Goal: Obtain resource: Download file/media

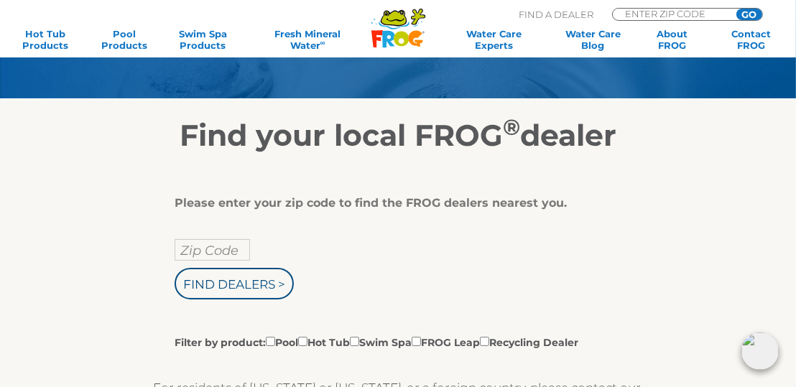
scroll to position [144, 0]
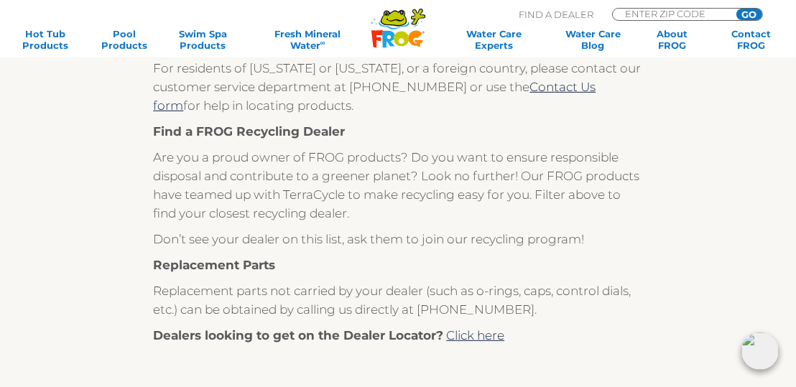
click at [65, 198] on div "Please enter your zip code to find the FROG dealers nearest you. Zip Code Find …" at bounding box center [398, 235] width 734 height 804
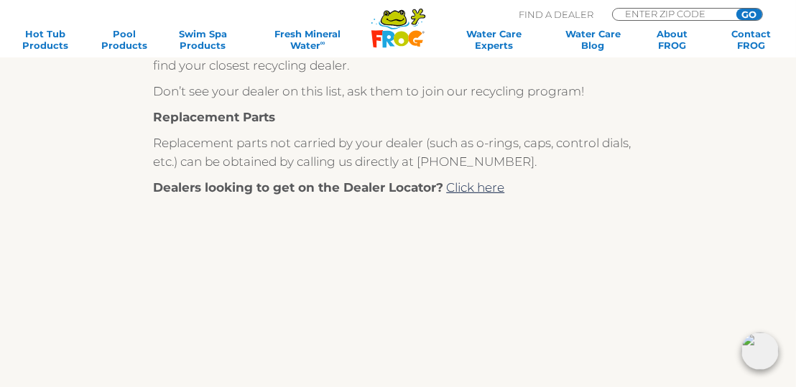
scroll to position [604, 0]
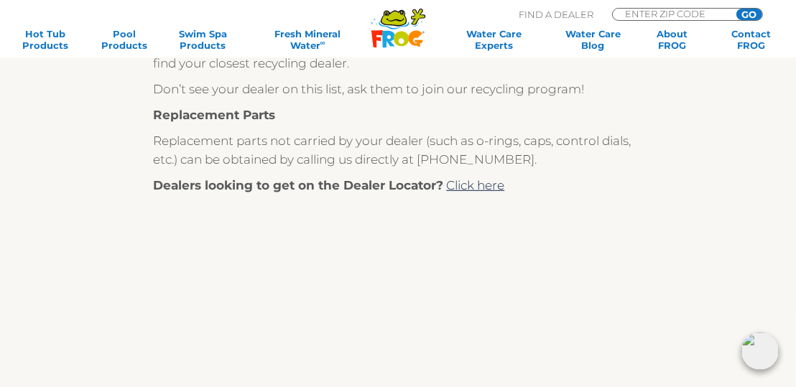
click at [65, 207] on div "Please enter your zip code to find the FROG dealers nearest you. Zip Code Find …" at bounding box center [398, 85] width 734 height 804
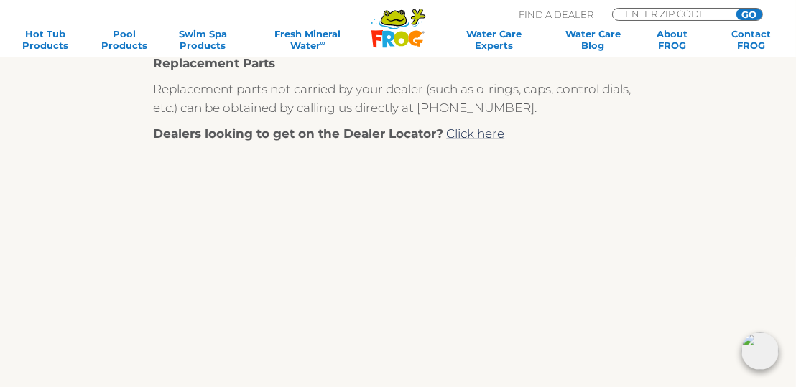
scroll to position [668, 0]
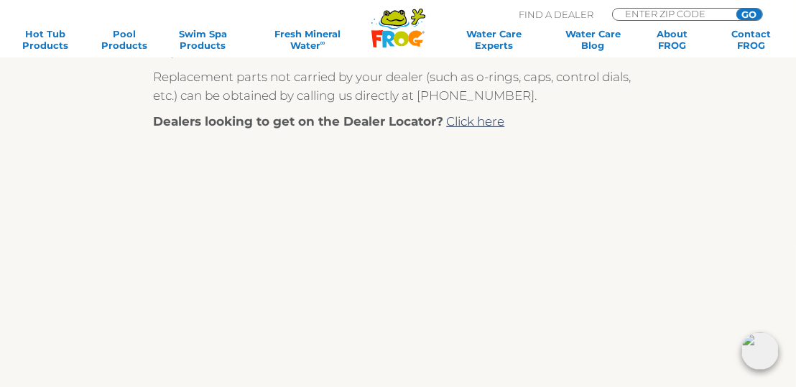
click at [63, 211] on div "Please enter your zip code to find the FROG dealers nearest you. Zip Code Find …" at bounding box center [398, 21] width 734 height 804
click at [64, 214] on div "Please enter your zip code to find the FROG dealers nearest you. Zip Code Find …" at bounding box center [398, 21] width 734 height 804
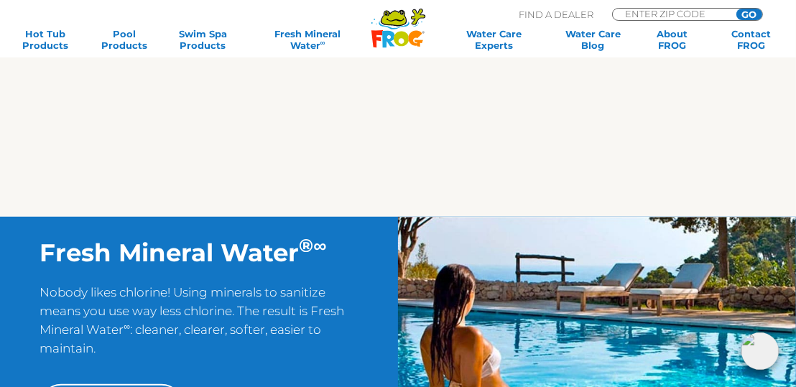
scroll to position [881, 0]
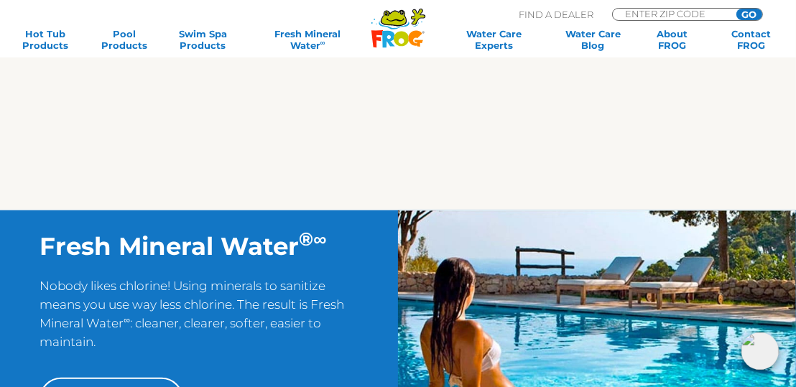
click at [60, 212] on div "Fresh Mineral Water ® ∞ Nobody likes chlorine! Using minerals to sanitize means…" at bounding box center [199, 321] width 398 height 223
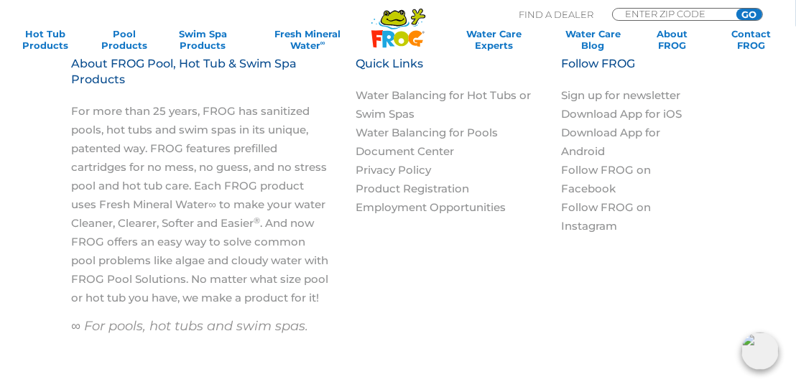
scroll to position [1464, 0]
click at [454, 187] on link "Product Registration" at bounding box center [411, 188] width 113 height 14
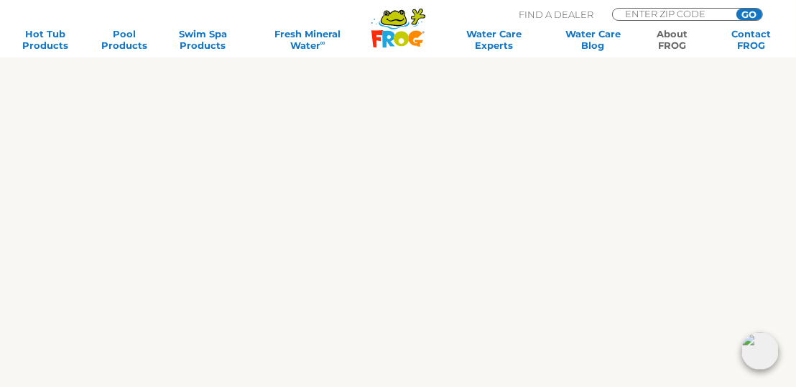
scroll to position [1764, 0]
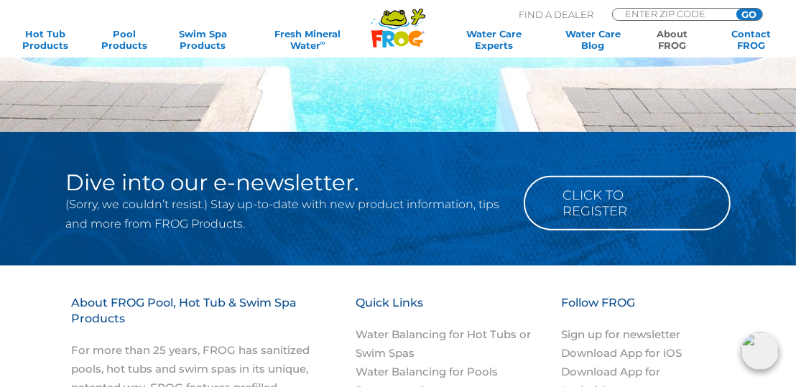
scroll to position [1198, 0]
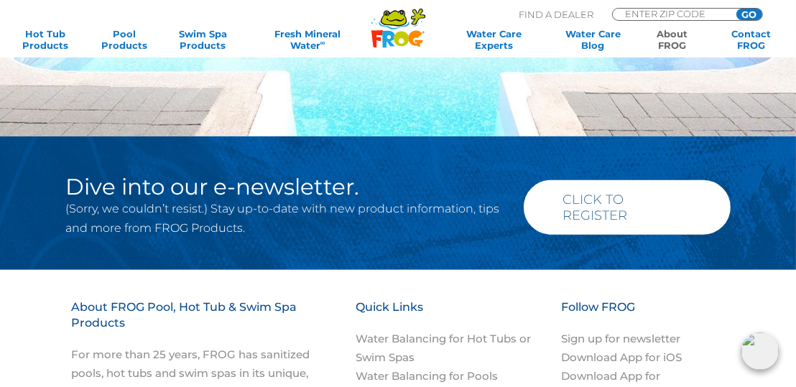
click at [613, 204] on link "Click to Register" at bounding box center [627, 207] width 207 height 55
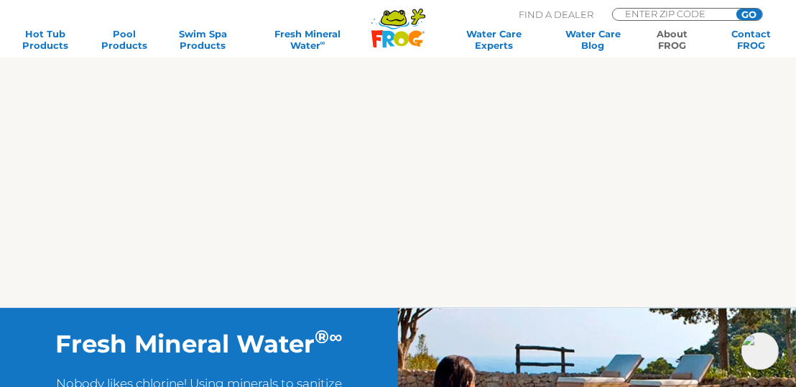
scroll to position [788, 0]
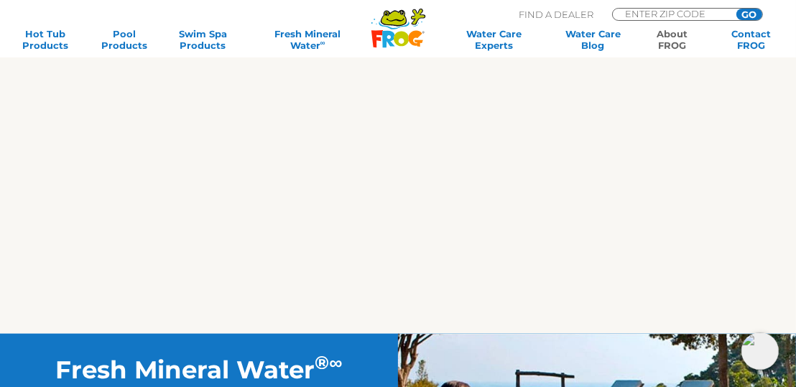
scroll to position [1560, 0]
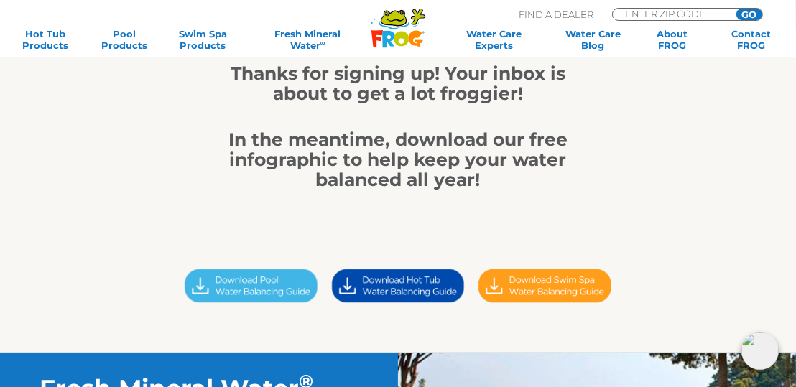
scroll to position [193, 0]
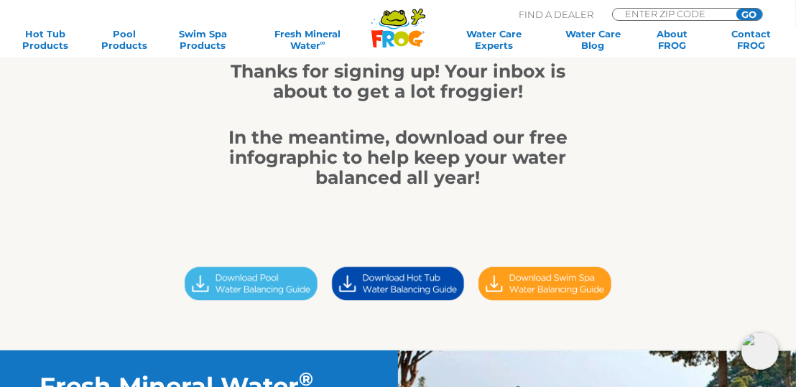
click at [410, 289] on img at bounding box center [398, 284] width 146 height 42
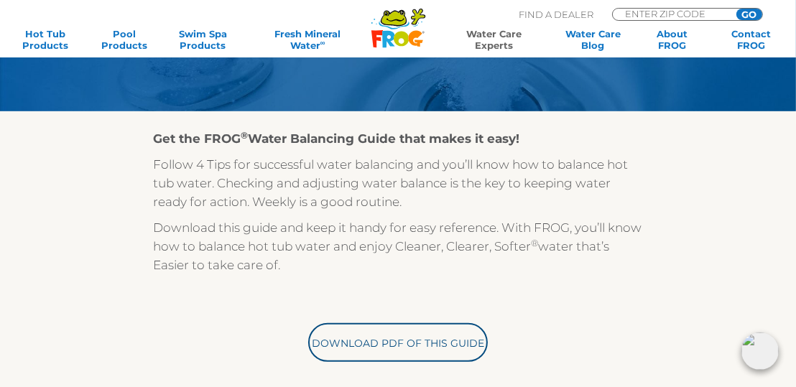
scroll to position [239, 0]
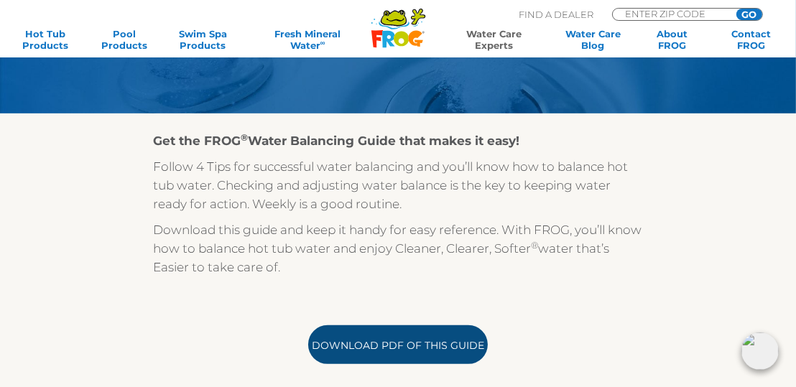
click at [391, 340] on link "Download PDF of this Guide" at bounding box center [398, 344] width 180 height 39
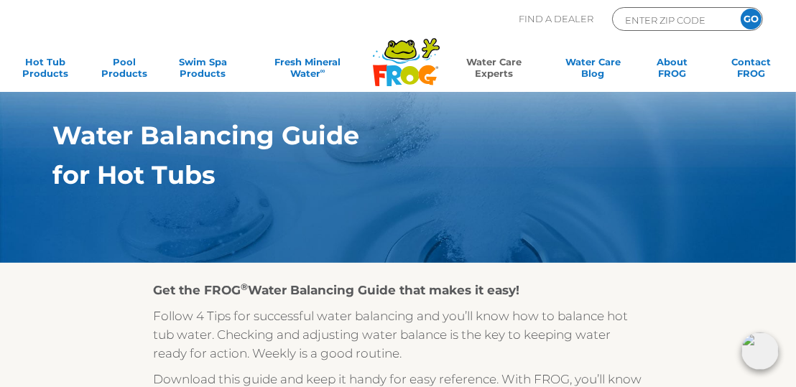
scroll to position [0, 0]
